Goal: Transaction & Acquisition: Download file/media

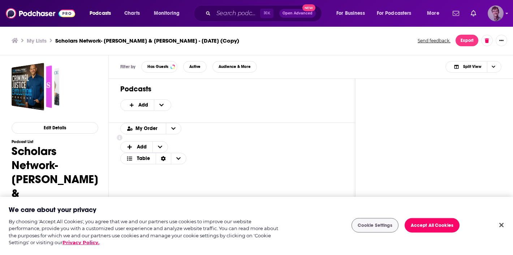
click at [505, 11] on icon "Show profile menu" at bounding box center [506, 13] width 3 height 4
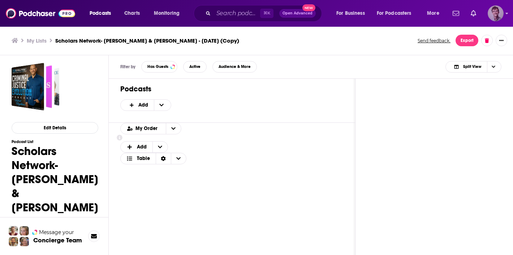
click at [500, 14] on img "Logged in as DominikSSN" at bounding box center [495, 13] width 16 height 16
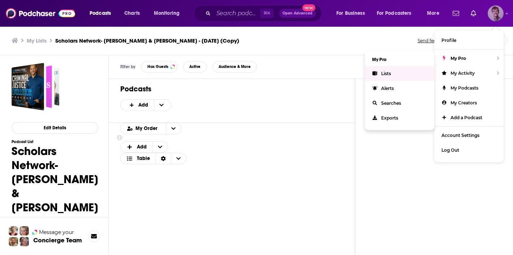
click at [399, 71] on link "Lists" at bounding box center [399, 73] width 69 height 15
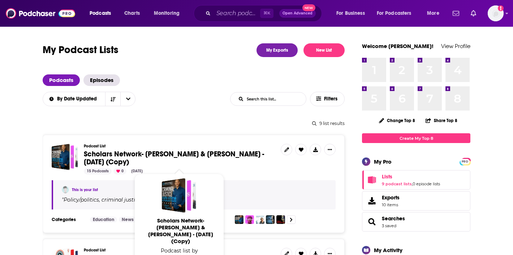
click at [250, 158] on link "Scholars Network- [PERSON_NAME] & [PERSON_NAME] - [DATE] (Copy)" at bounding box center [179, 158] width 191 height 16
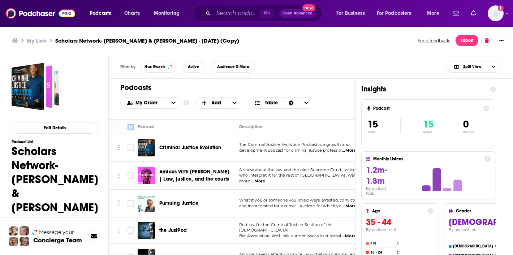
click at [132, 126] on input "Toggle select all" at bounding box center [130, 127] width 6 height 6
checkbox input "true"
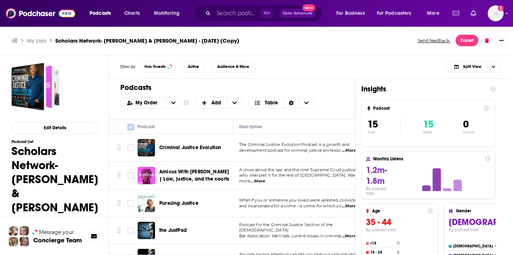
checkbox input "true"
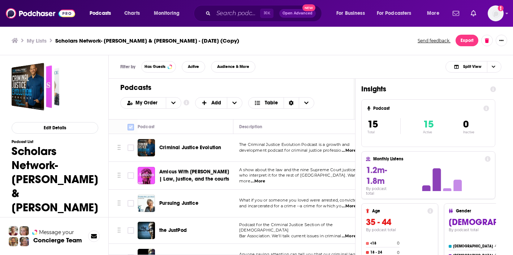
checkbox input "true"
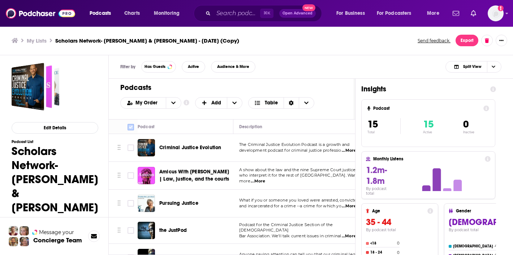
checkbox input "true"
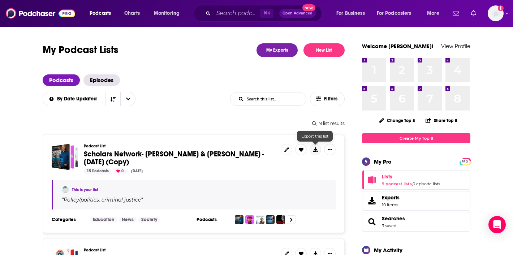
click at [311, 149] on button at bounding box center [315, 150] width 12 height 12
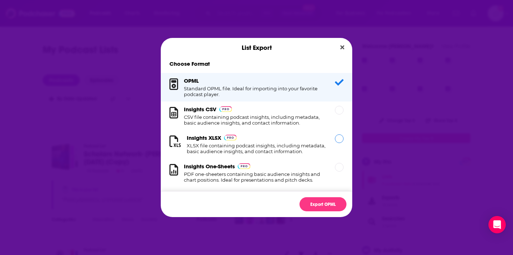
click at [346, 133] on div "Insights XLSX XLSX file containing podcast insights, including metadata, basic …" at bounding box center [256, 144] width 191 height 29
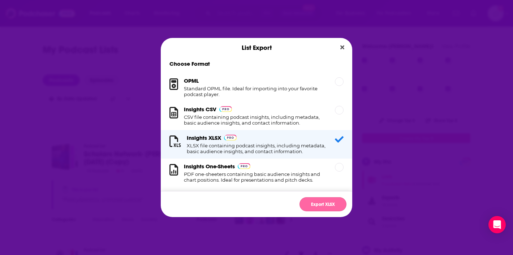
click at [327, 203] on button "Export XLSX" at bounding box center [322, 204] width 47 height 14
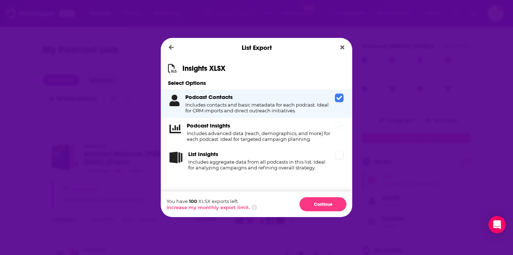
click at [335, 131] on div "Podcast Insights Includes advanced data (reach, demographics, and more) for eac…" at bounding box center [256, 132] width 191 height 29
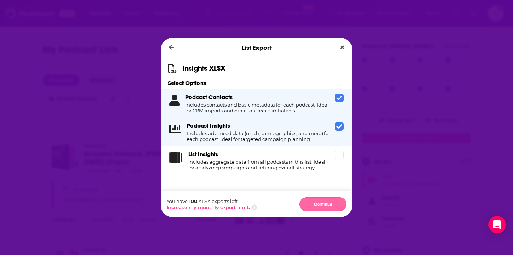
click at [324, 197] on button "Continue" at bounding box center [322, 204] width 47 height 14
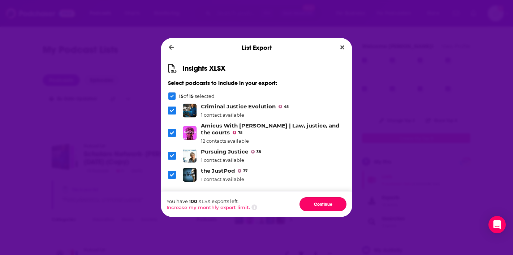
click at [324, 197] on button "Continue" at bounding box center [322, 204] width 47 height 14
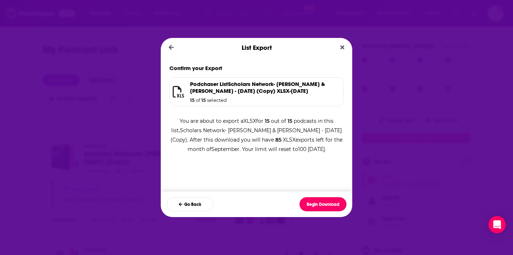
click at [324, 197] on button "Begin Download" at bounding box center [322, 204] width 47 height 14
